Goal: Task Accomplishment & Management: Manage account settings

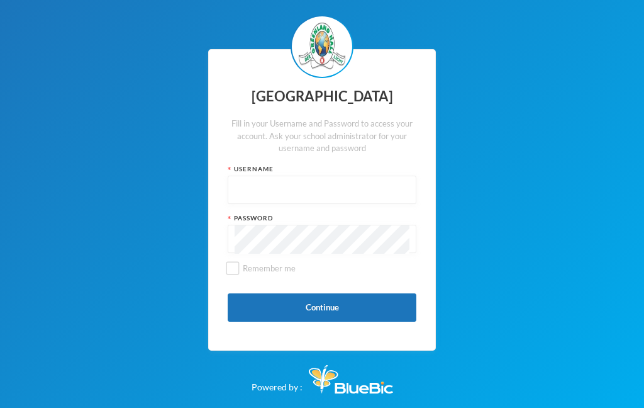
click at [277, 182] on input "text" at bounding box center [322, 190] width 175 height 28
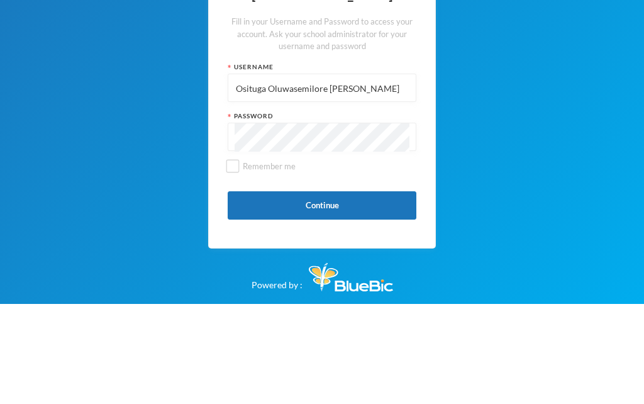
type input "Osituga Oluwasemilore Racheal"
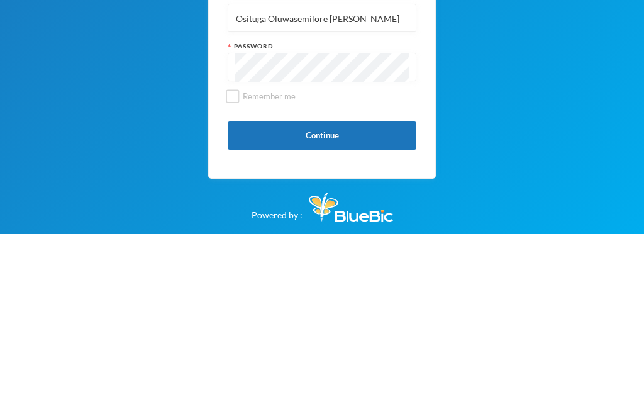
click at [352, 291] on button "Continue" at bounding box center [322, 305] width 189 height 28
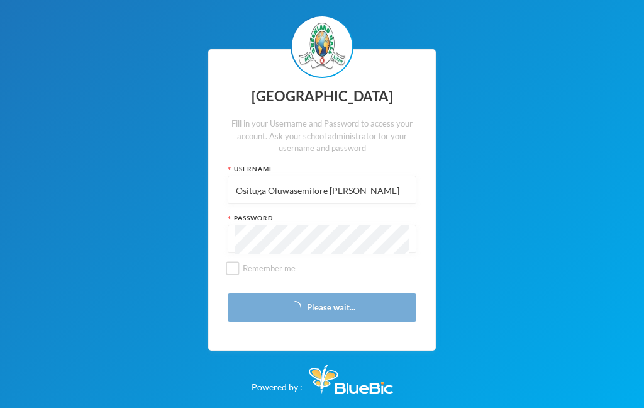
click at [236, 266] on input "Remember me" at bounding box center [232, 268] width 13 height 13
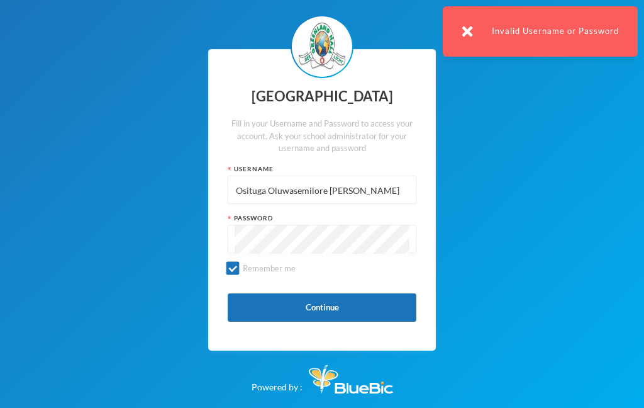
click at [325, 303] on button "Continue" at bounding box center [322, 307] width 189 height 28
click at [227, 274] on input "Remember me" at bounding box center [232, 268] width 13 height 13
checkbox input "false"
click at [289, 314] on button "Continue" at bounding box center [322, 307] width 189 height 28
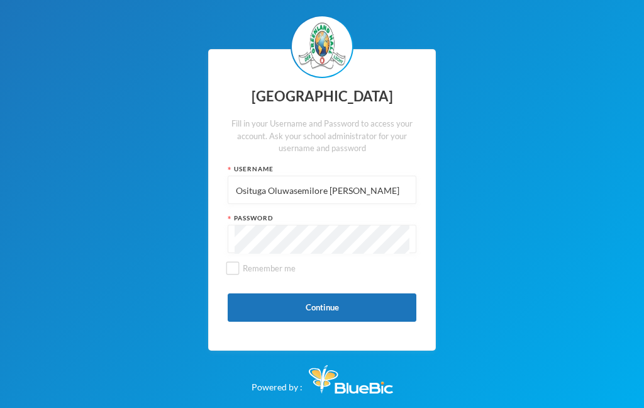
click at [294, 306] on button "Continue" at bounding box center [322, 307] width 189 height 28
click at [289, 294] on button "Continue" at bounding box center [322, 307] width 189 height 28
click at [357, 190] on input "Osituga Oluwasemilore Racheal" at bounding box center [322, 190] width 175 height 28
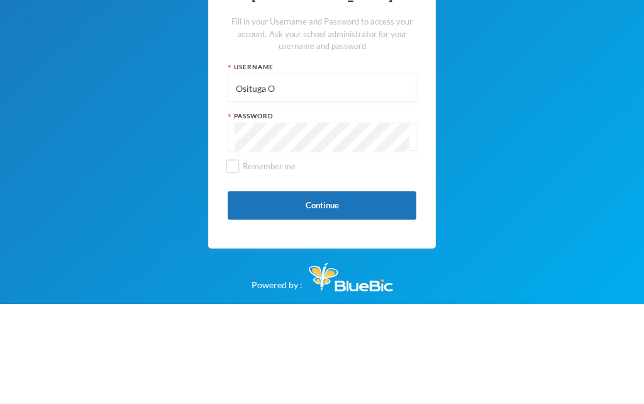
type input "Osituga"
type input "Oluwasemilore Osituga Racheal"
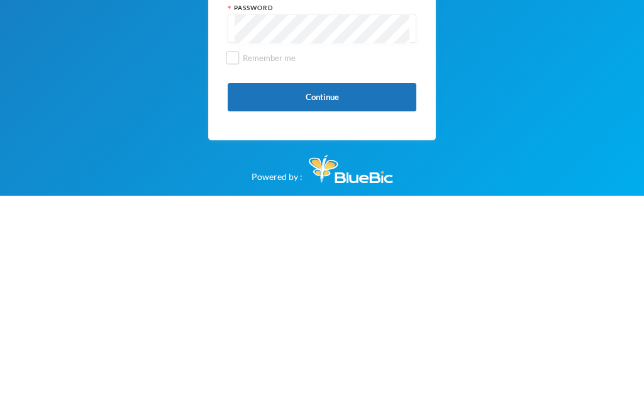
click at [237, 260] on input "Remember me" at bounding box center [232, 266] width 13 height 13
checkbox input "true"
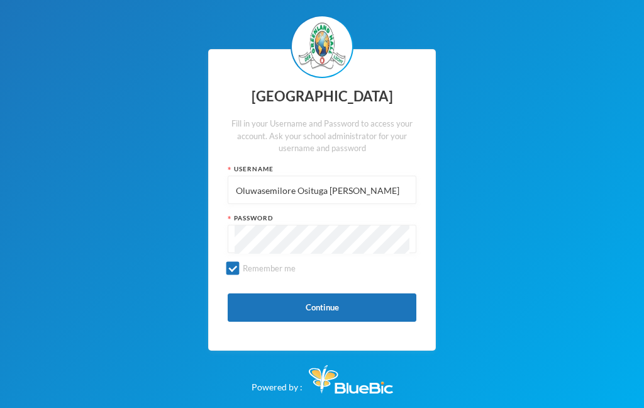
click at [333, 304] on button "Continue" at bounding box center [322, 307] width 189 height 28
click at [358, 307] on button "Continue" at bounding box center [322, 307] width 189 height 28
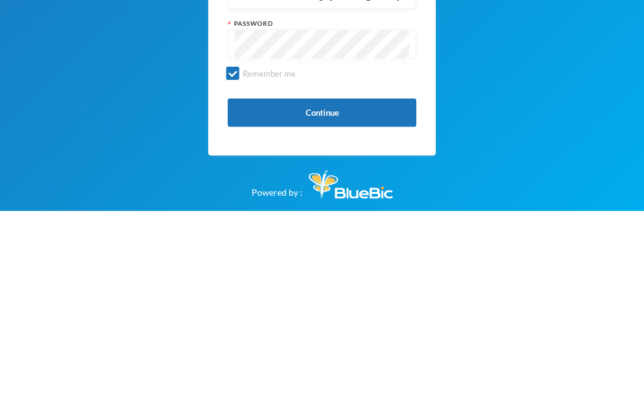
click at [365, 291] on button "Continue" at bounding box center [322, 305] width 189 height 28
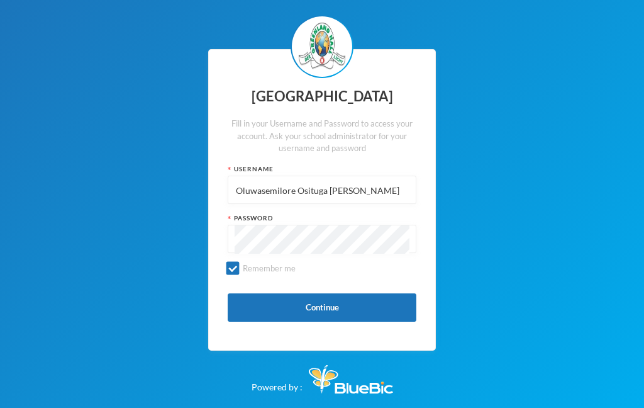
click at [324, 156] on div "Greenland Hall Fill in your Username and Password to access your account. Ask y…" at bounding box center [322, 200] width 228 height 302
click at [367, 166] on div "Username" at bounding box center [322, 168] width 189 height 9
click at [409, 151] on div "Fill in your Username and Password to access your account. Ask your school admi…" at bounding box center [322, 136] width 189 height 37
click at [372, 156] on div "Greenland Hall Fill in your Username and Password to access your account. Ask y…" at bounding box center [322, 200] width 228 height 302
click at [382, 187] on input "Oluwasemilore Osituga Racheal" at bounding box center [322, 190] width 175 height 28
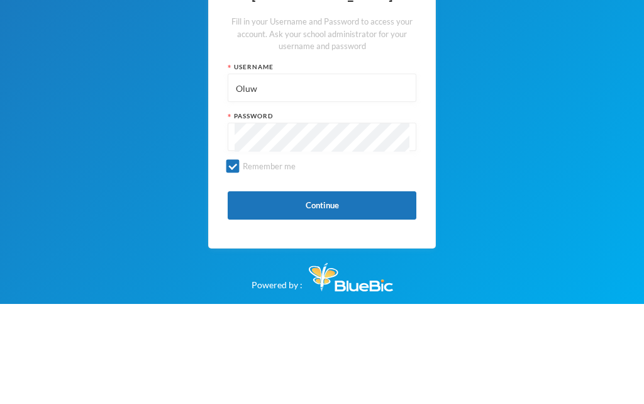
type input "Olu"
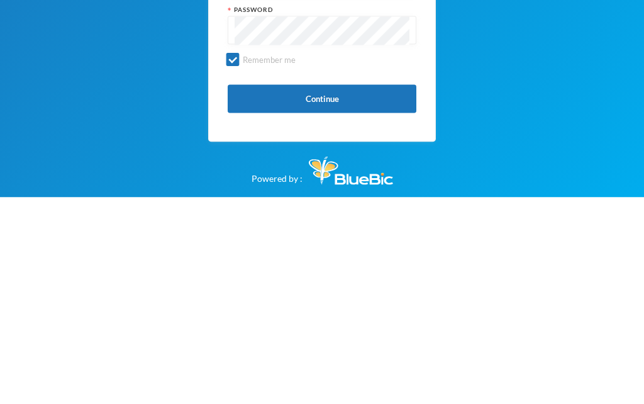
click at [373, 291] on button "Continue" at bounding box center [322, 305] width 189 height 28
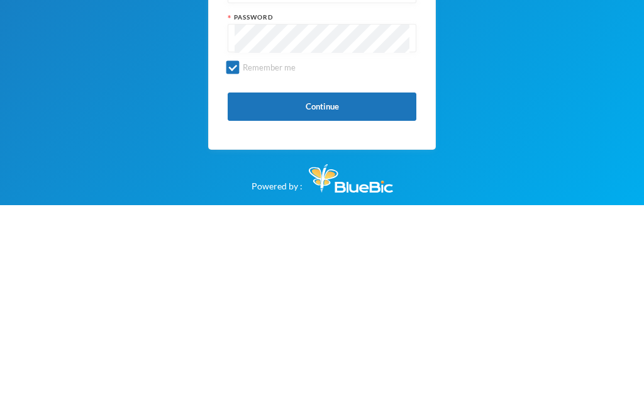
click at [381, 291] on button "Continue" at bounding box center [322, 305] width 189 height 28
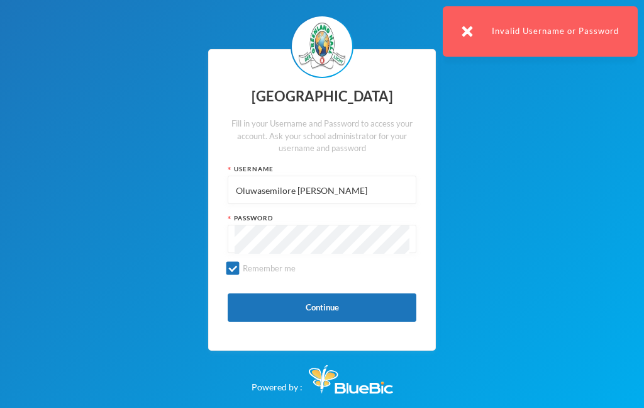
click at [322, 189] on input "Oluwasemilore Rachael Osituga" at bounding box center [322, 190] width 175 height 28
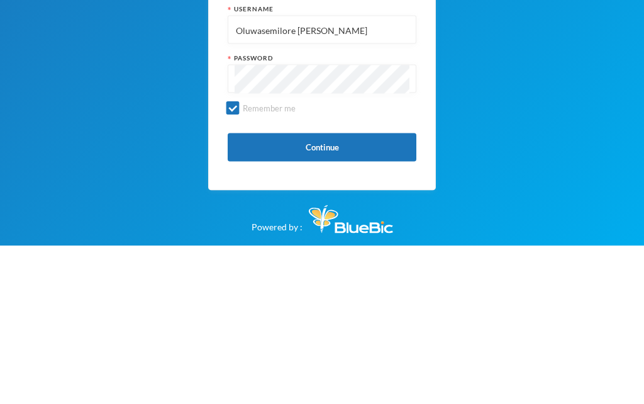
click at [383, 291] on button "Continue" at bounding box center [322, 305] width 189 height 28
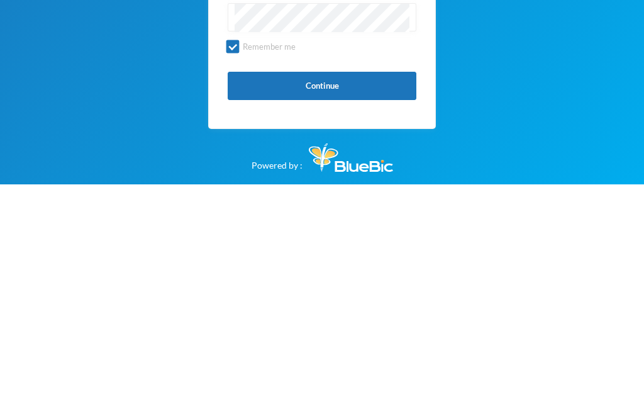
click at [359, 291] on button "Continue" at bounding box center [322, 305] width 189 height 28
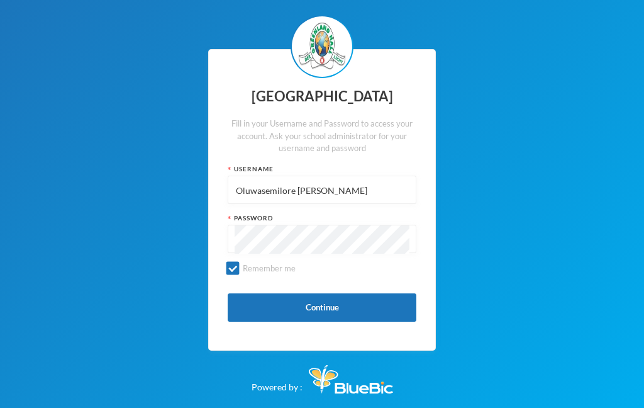
click at [357, 307] on button "Continue" at bounding box center [322, 307] width 189 height 28
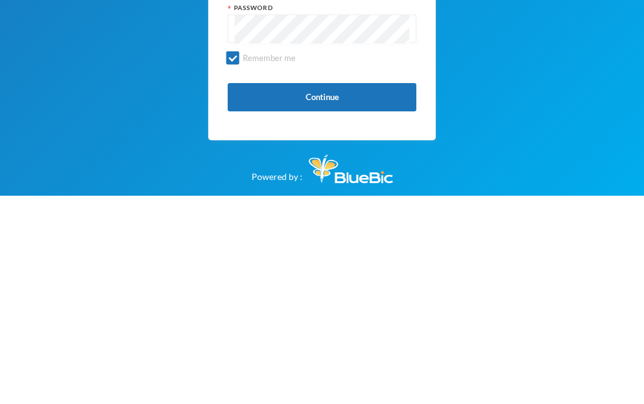
click at [336, 291] on button "Continue" at bounding box center [322, 305] width 189 height 28
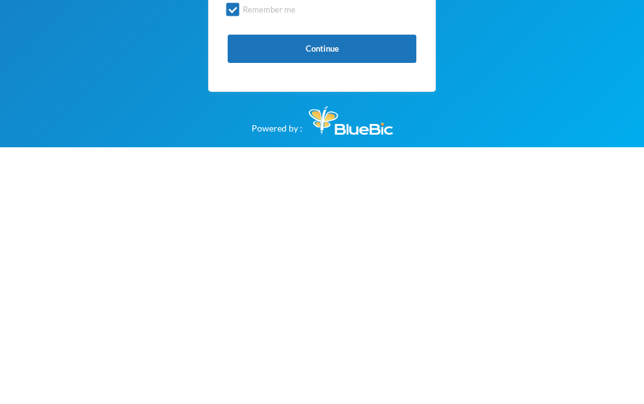
click at [358, 291] on button "Continue" at bounding box center [322, 305] width 189 height 28
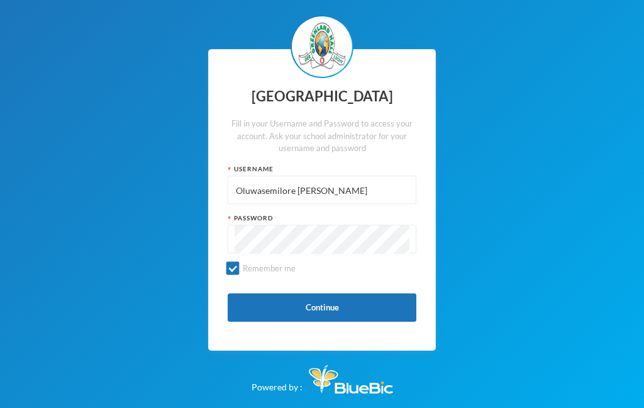
click at [344, 303] on button "Continue" at bounding box center [322, 307] width 189 height 28
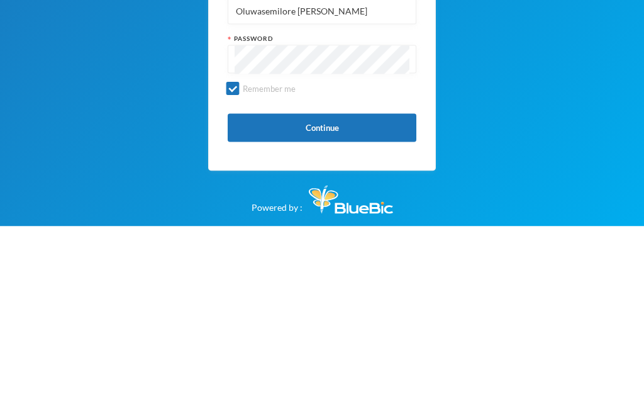
click at [353, 291] on button "Continue" at bounding box center [322, 305] width 189 height 28
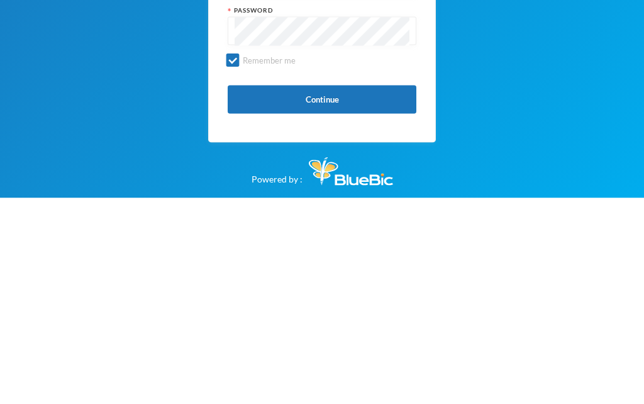
click at [362, 291] on button "Continue" at bounding box center [322, 305] width 189 height 28
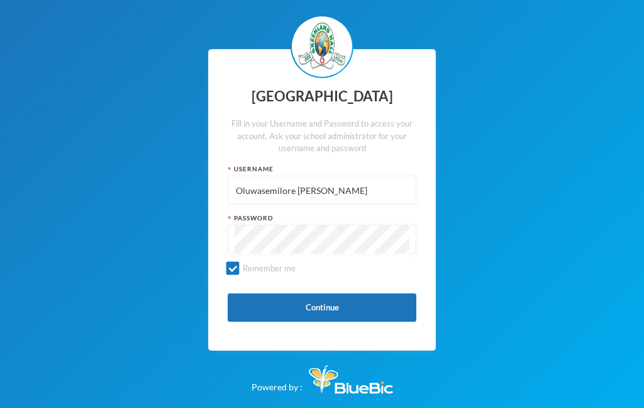
click at [367, 191] on input "Oluwasemilore Racheal Osituga" at bounding box center [322, 190] width 175 height 28
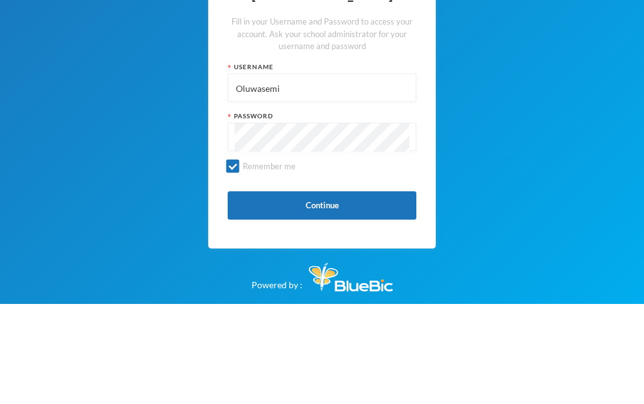
type input "Oluwasem"
click at [477, 105] on div "Greenland Hall Fill in your Username and Password to access your account. Ask y…" at bounding box center [322, 202] width 644 height 404
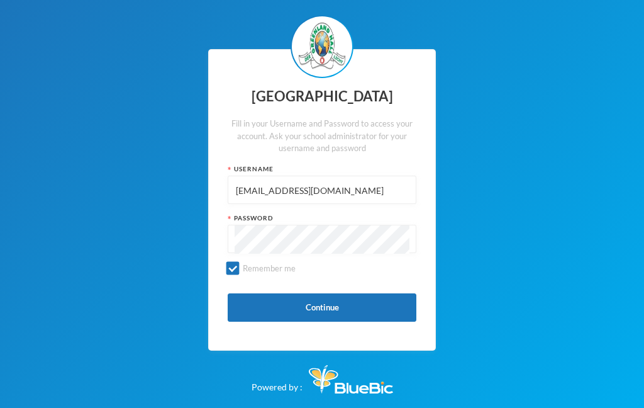
click at [341, 311] on button "Continue" at bounding box center [322, 307] width 189 height 28
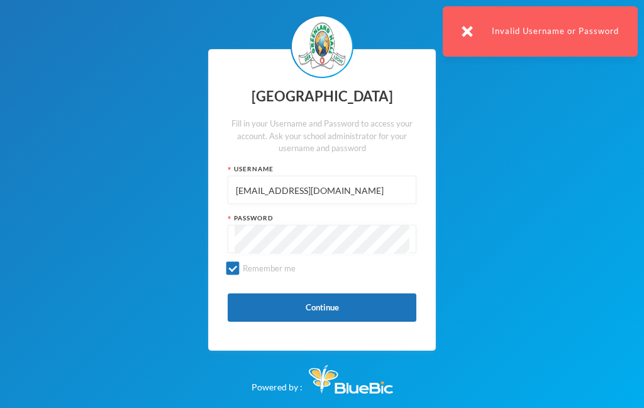
click at [608, 35] on div "Invalid Username or Password" at bounding box center [540, 31] width 195 height 50
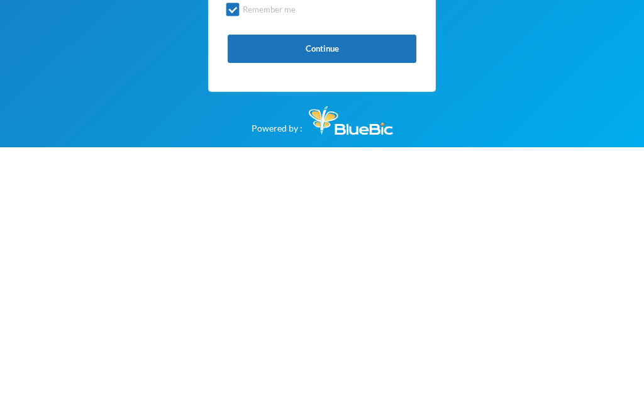
click at [327, 291] on button "Continue" at bounding box center [322, 305] width 189 height 28
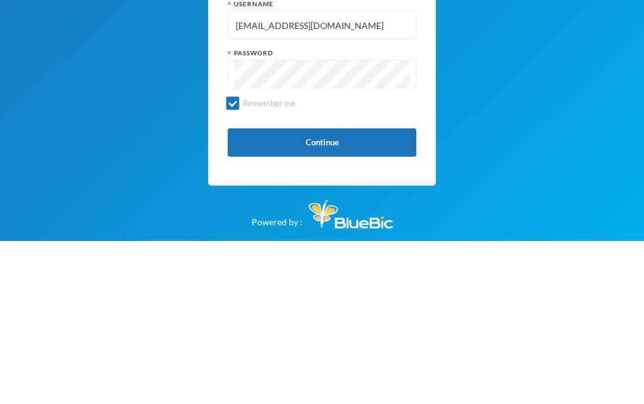
click at [327, 291] on button "Continue" at bounding box center [322, 305] width 189 height 28
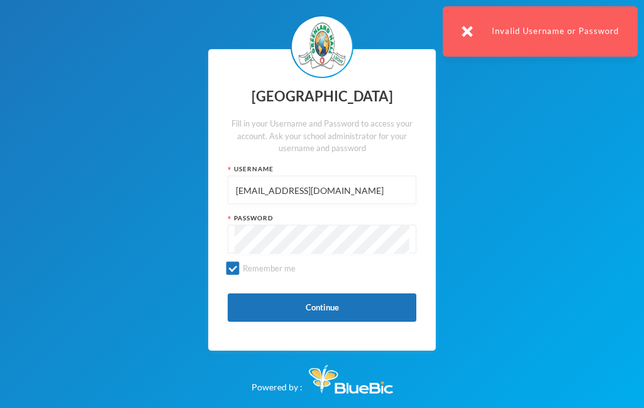
click at [358, 187] on input "glh25c18@greenlandhall.org" at bounding box center [322, 190] width 175 height 28
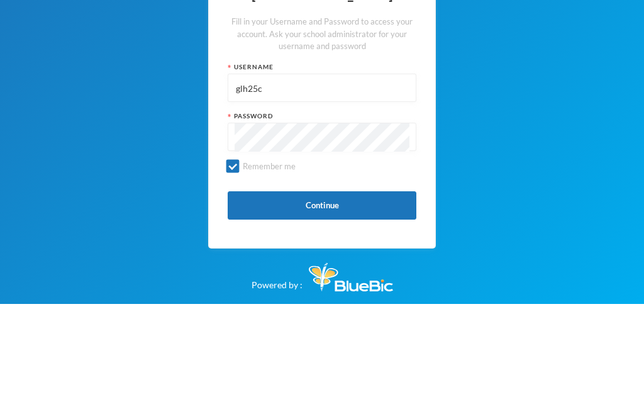
type input "glh25"
click at [247, 174] on input "text" at bounding box center [322, 188] width 175 height 28
paste input "glh25c18@greenlandhall.org"
type input "glh25c18@greenlandhall.org"
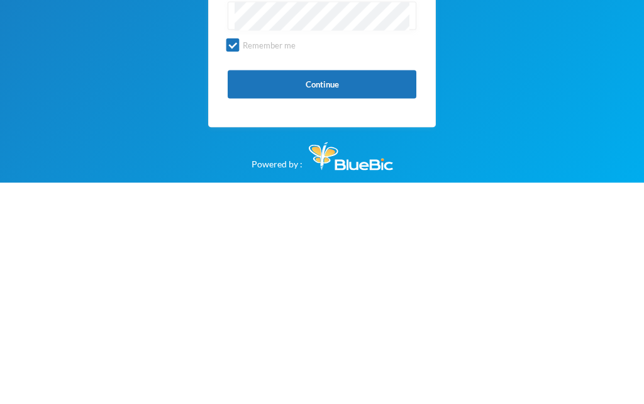
click at [340, 291] on button "Continue" at bounding box center [322, 305] width 189 height 28
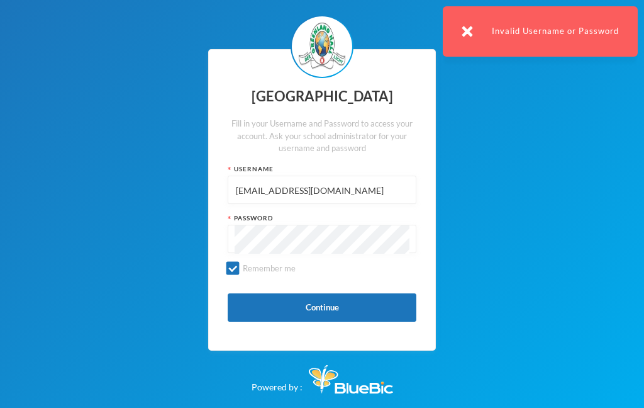
click at [324, 45] on img at bounding box center [322, 47] width 48 height 48
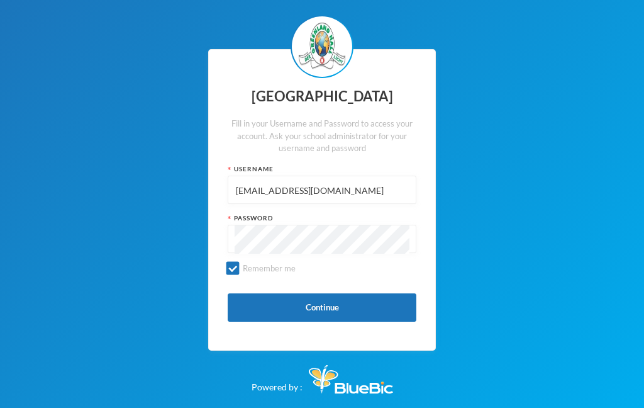
click at [239, 263] on input "Remember me" at bounding box center [232, 268] width 13 height 13
click at [300, 314] on button "Continue" at bounding box center [322, 307] width 189 height 28
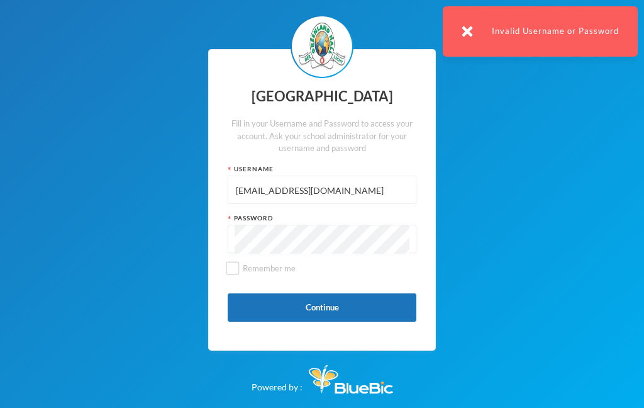
click at [238, 265] on input "Remember me" at bounding box center [232, 268] width 13 height 13
click at [299, 309] on button "Continue" at bounding box center [322, 307] width 189 height 28
click at [236, 274] on input "Remember me" at bounding box center [232, 268] width 13 height 13
click at [277, 311] on button "Continue" at bounding box center [322, 307] width 189 height 28
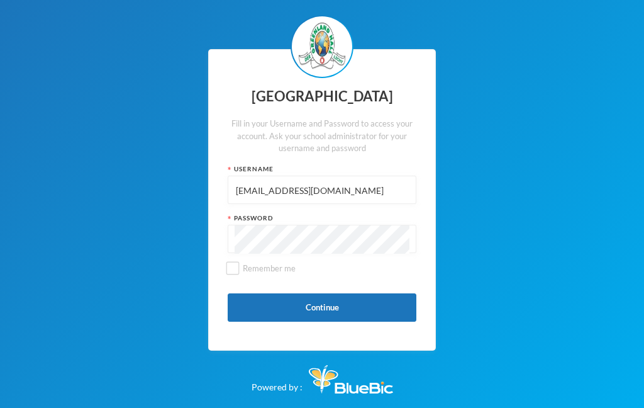
click at [234, 269] on input "Remember me" at bounding box center [232, 268] width 13 height 13
checkbox input "true"
click at [270, 314] on button "Continue" at bounding box center [322, 307] width 189 height 28
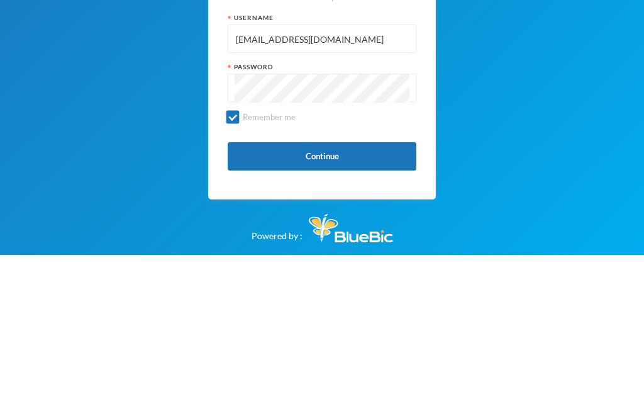
click at [361, 174] on input "glh25c18@greenlandhall.org" at bounding box center [322, 188] width 175 height 28
click at [370, 174] on input "glh25c18@greenlandhall.org" at bounding box center [322, 188] width 175 height 28
type input "glh25c"
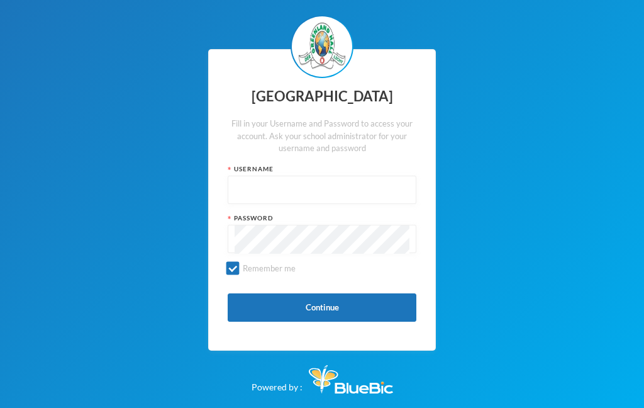
click at [341, 182] on input "text" at bounding box center [322, 190] width 175 height 28
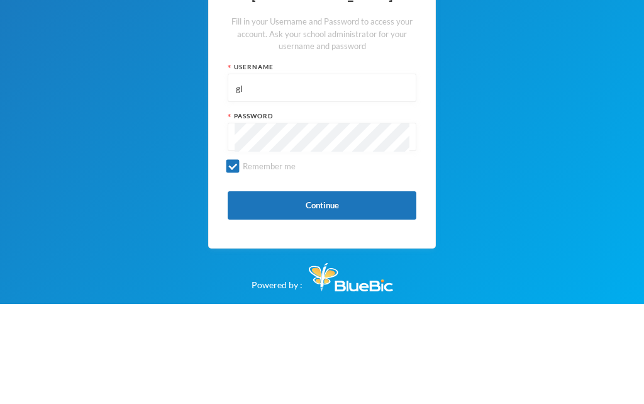
type input "g"
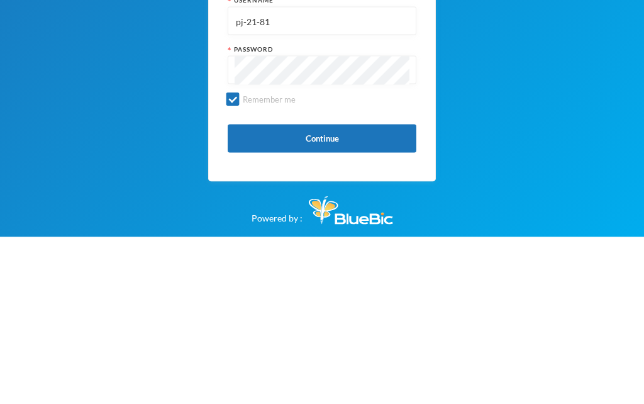
click at [283, 291] on button "Continue" at bounding box center [322, 305] width 189 height 28
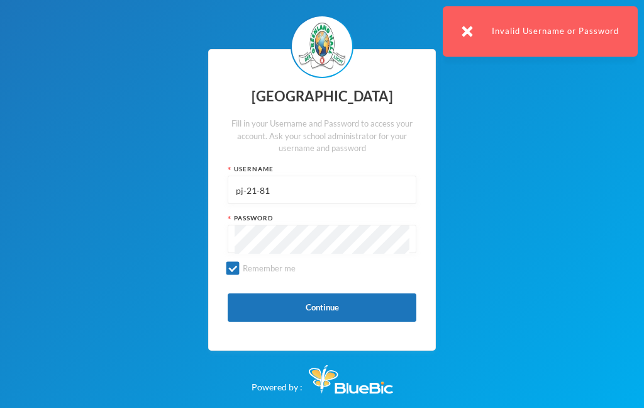
click at [303, 192] on input "pj-21-81" at bounding box center [322, 190] width 175 height 28
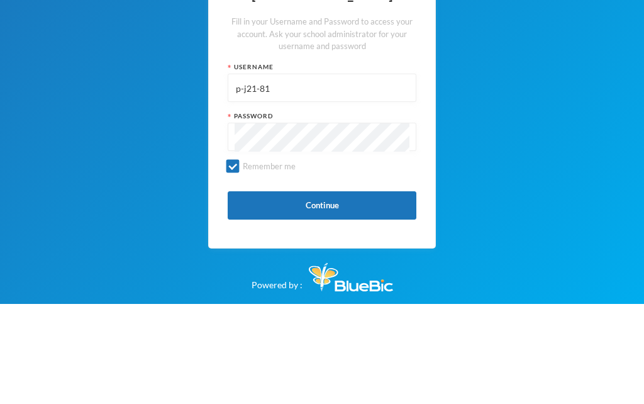
type input "p-j21-81"
click at [513, 99] on div "Greenland Hall Fill in your Username and Password to access your account. Ask y…" at bounding box center [322, 202] width 644 height 404
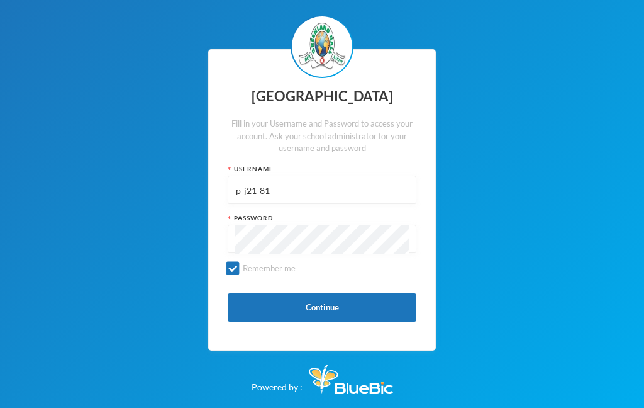
click at [256, 313] on button "Continue" at bounding box center [322, 307] width 189 height 28
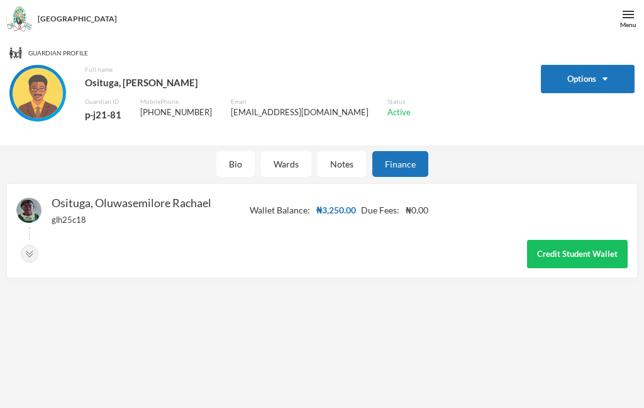
click at [47, 101] on img at bounding box center [38, 93] width 50 height 50
click at [40, 87] on img at bounding box center [38, 93] width 50 height 50
click at [626, 14] on img at bounding box center [628, 14] width 11 height 11
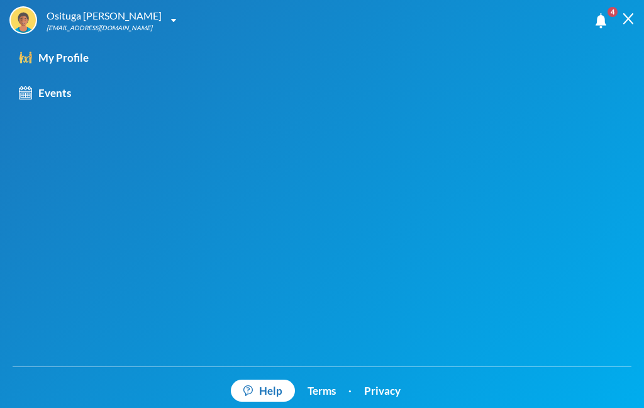
click at [65, 66] on link "My Profile" at bounding box center [112, 57] width 225 height 35
click at [79, 60] on div "My Profile" at bounding box center [54, 58] width 70 height 16
click at [27, 13] on img at bounding box center [23, 20] width 25 height 25
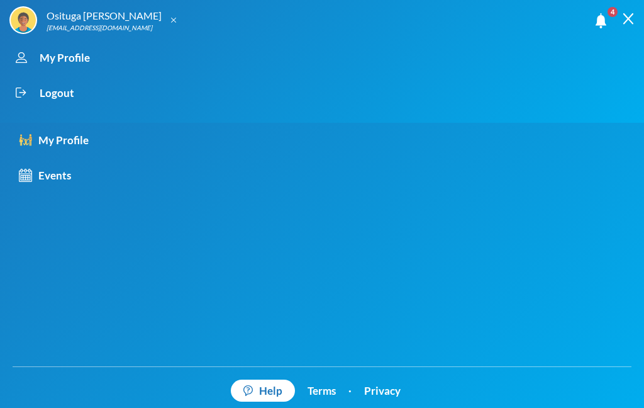
click at [70, 55] on div "My Profile" at bounding box center [310, 57] width 603 height 35
click at [72, 57] on div "My Profile" at bounding box center [310, 57] width 603 height 35
click at [100, 19] on div "Osituga [PERSON_NAME]" at bounding box center [104, 15] width 115 height 15
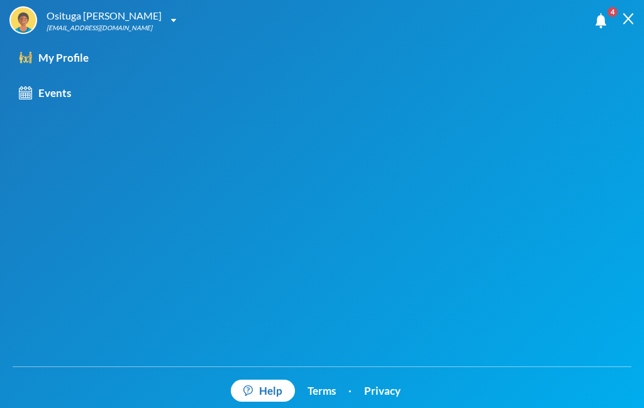
click at [88, 19] on div "Osituga [PERSON_NAME]" at bounding box center [104, 15] width 115 height 15
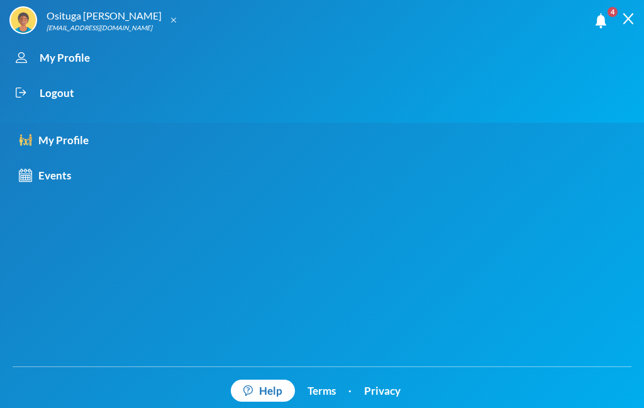
click at [633, 15] on img at bounding box center [628, 18] width 11 height 11
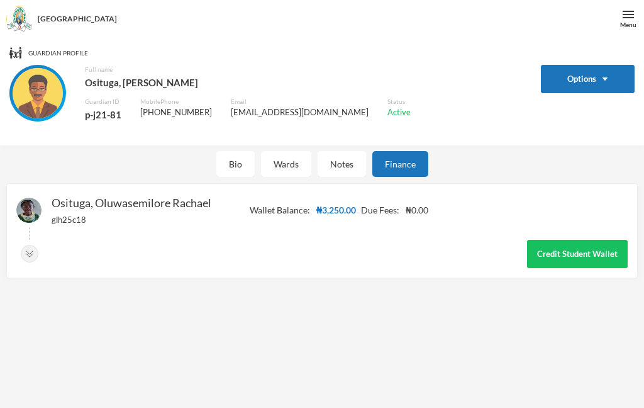
click at [45, 88] on img at bounding box center [38, 93] width 50 height 50
click at [42, 97] on img at bounding box center [38, 93] width 50 height 50
click at [34, 196] on div "Osituga, Oluwasemilore Rachael glh25c18" at bounding box center [113, 216] width 195 height 47
click at [36, 204] on img at bounding box center [28, 209] width 25 height 25
click at [35, 250] on img at bounding box center [30, 254] width 18 height 18
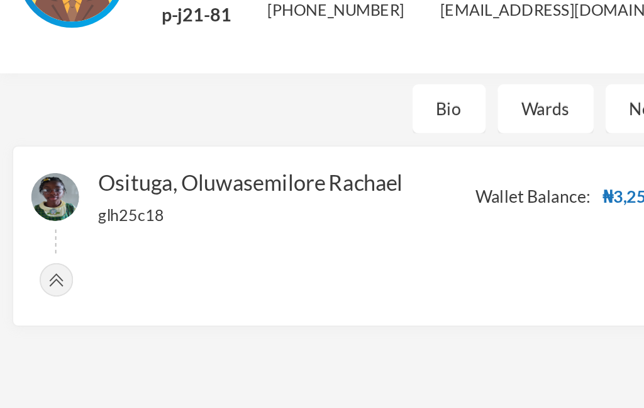
click at [33, 245] on img at bounding box center [30, 254] width 18 height 18
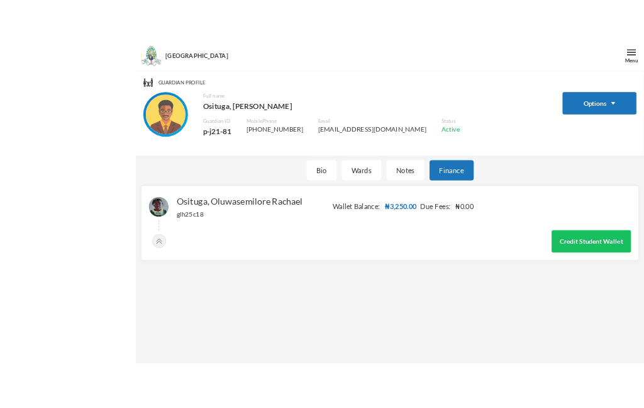
scroll to position [25, 0]
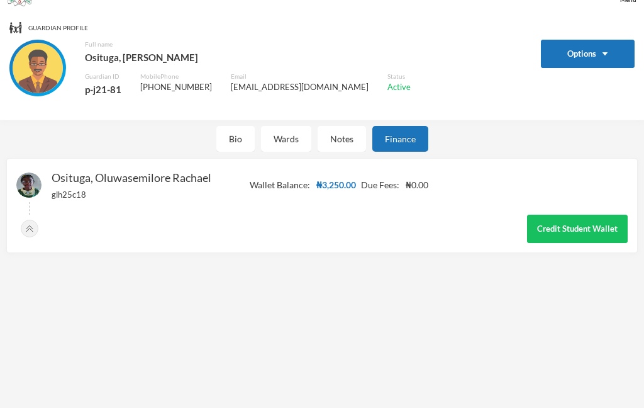
click at [30, 179] on img at bounding box center [28, 184] width 25 height 25
click at [33, 175] on img at bounding box center [28, 184] width 25 height 25
click at [31, 228] on img at bounding box center [30, 228] width 18 height 18
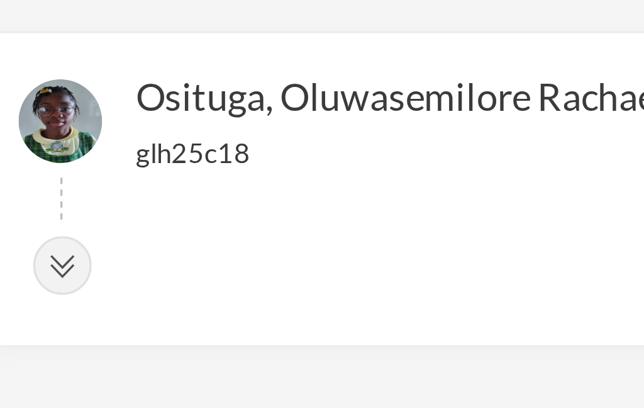
click at [23, 172] on img at bounding box center [28, 184] width 25 height 25
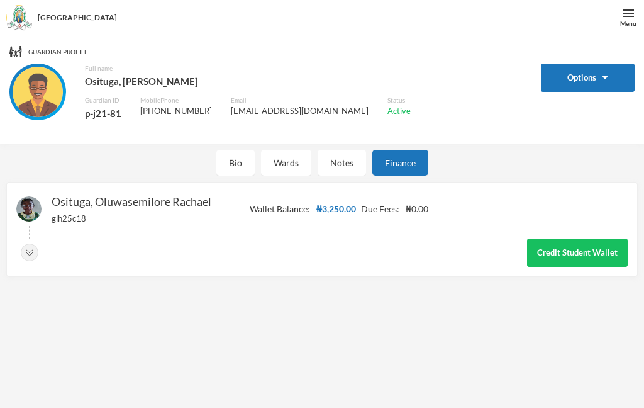
scroll to position [0, 0]
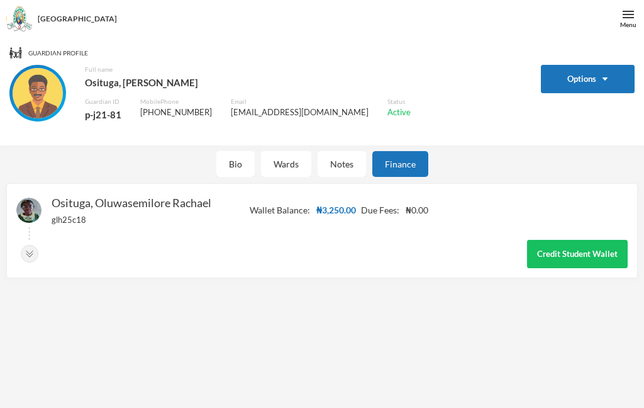
click at [347, 162] on div "Notes" at bounding box center [342, 164] width 48 height 26
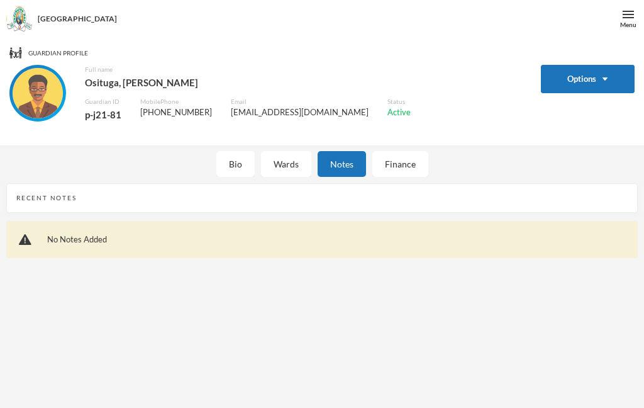
click at [286, 161] on div "Wards" at bounding box center [286, 164] width 50 height 26
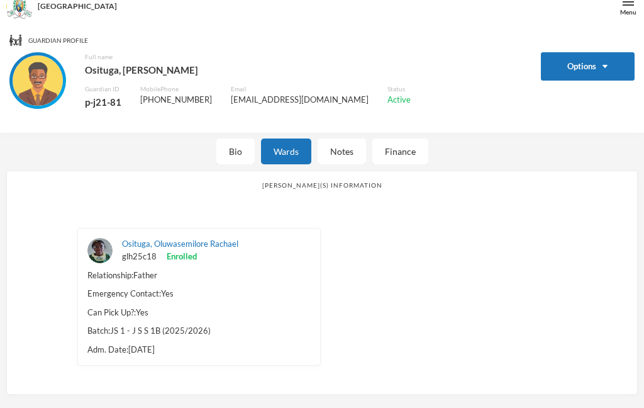
scroll to position [12, 0]
click at [244, 146] on div "Bio" at bounding box center [235, 152] width 38 height 26
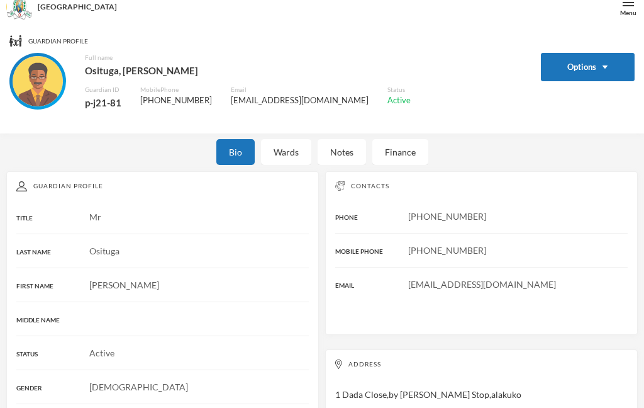
click at [296, 153] on div "Wards" at bounding box center [286, 152] width 50 height 26
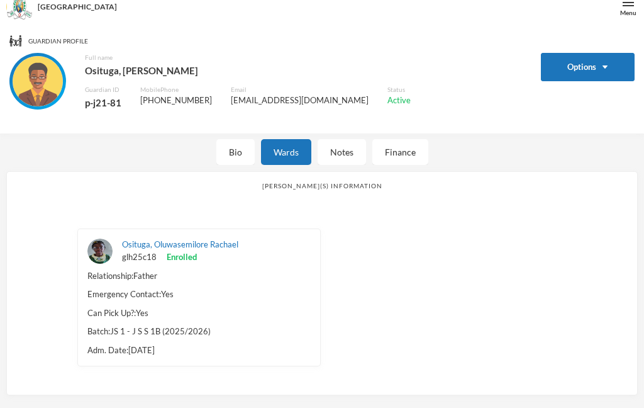
click at [237, 152] on div "Bio" at bounding box center [235, 152] width 38 height 26
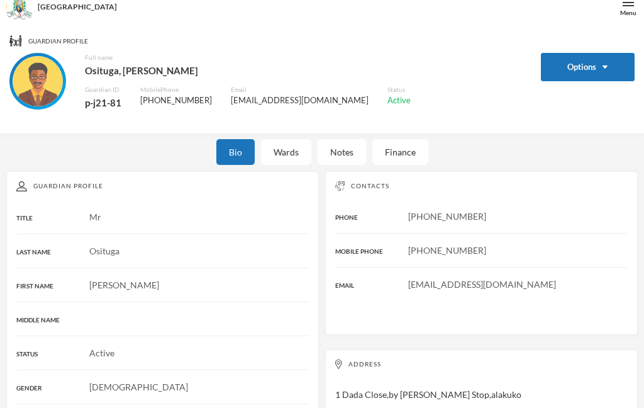
scroll to position [55, 0]
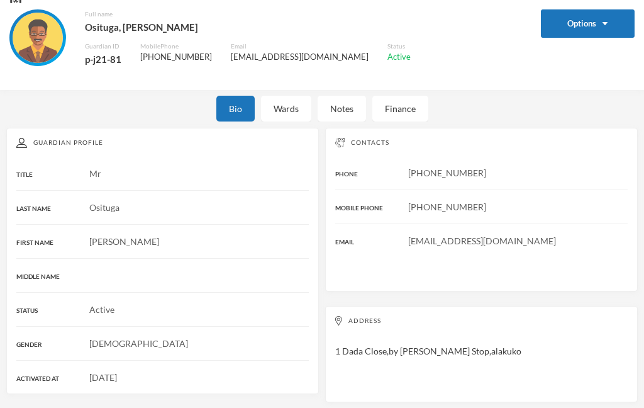
click at [233, 107] on div "Bio" at bounding box center [235, 109] width 38 height 26
click at [611, 15] on span "4" at bounding box center [613, 12] width 10 height 10
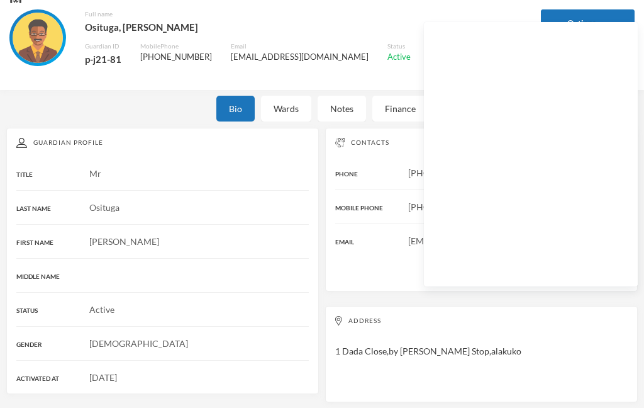
click at [386, 26] on div "Full name Osituga, [PERSON_NAME] Guardian ID p-j21-81 Mobile Phone [PHONE_NUMBE…" at bounding box center [265, 44] width 513 height 71
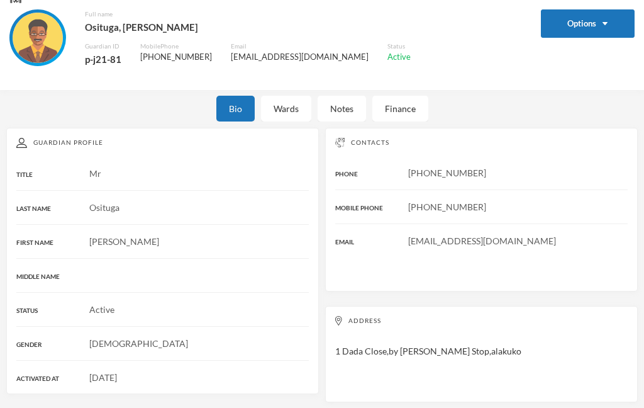
click at [457, 45] on div "Full name Osituga, [PERSON_NAME] Guardian ID p-j21-81 Mobile Phone [PHONE_NUMBE…" at bounding box center [265, 44] width 513 height 71
click at [399, 114] on div "Finance" at bounding box center [400, 109] width 56 height 26
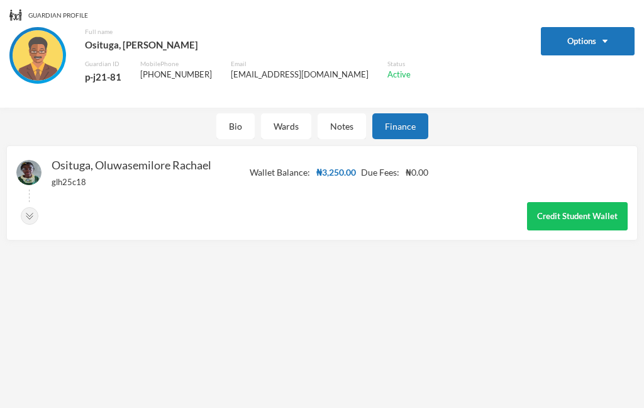
scroll to position [25, 0]
